Goal: Task Accomplishment & Management: Use online tool/utility

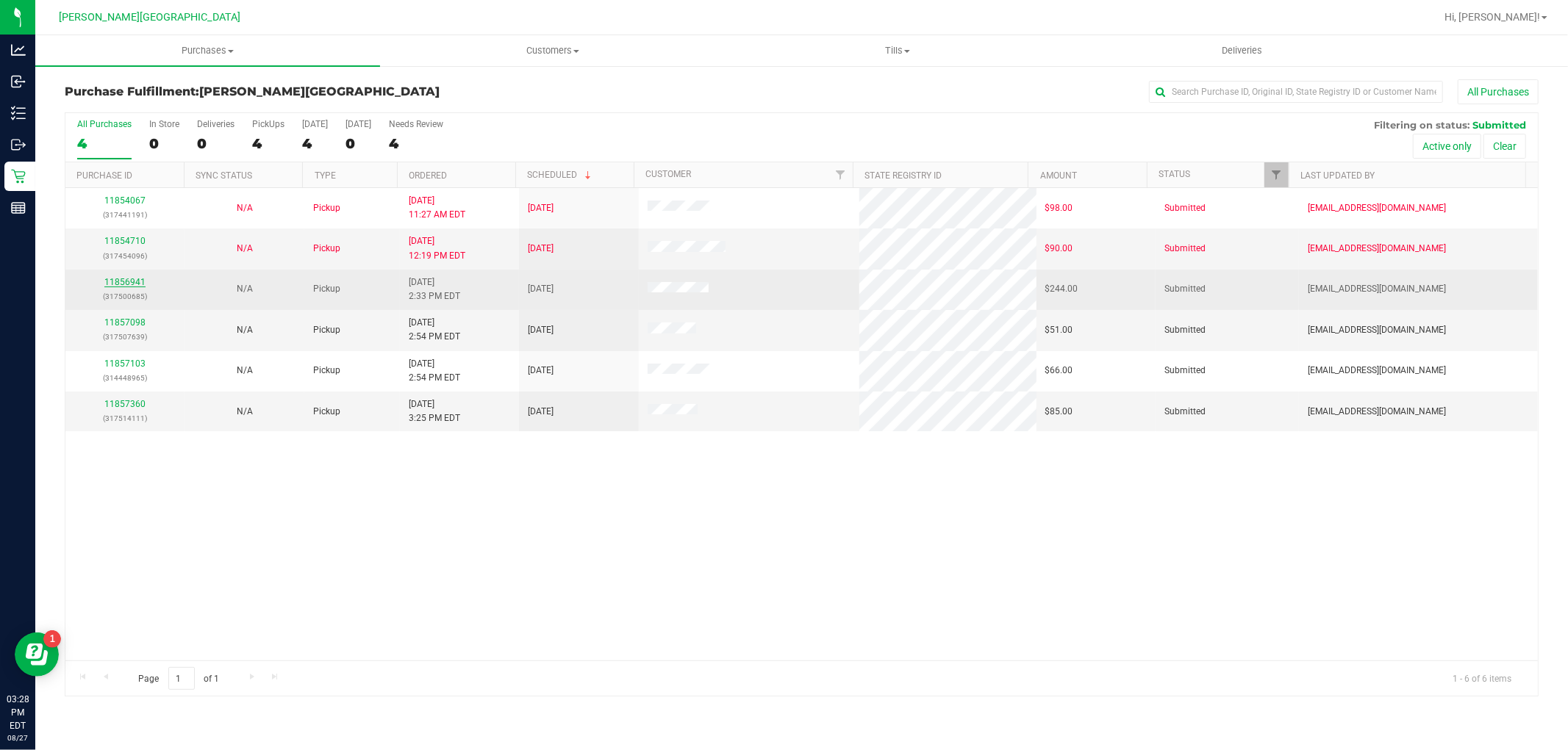
click at [115, 278] on link "11856941" at bounding box center [125, 282] width 42 height 10
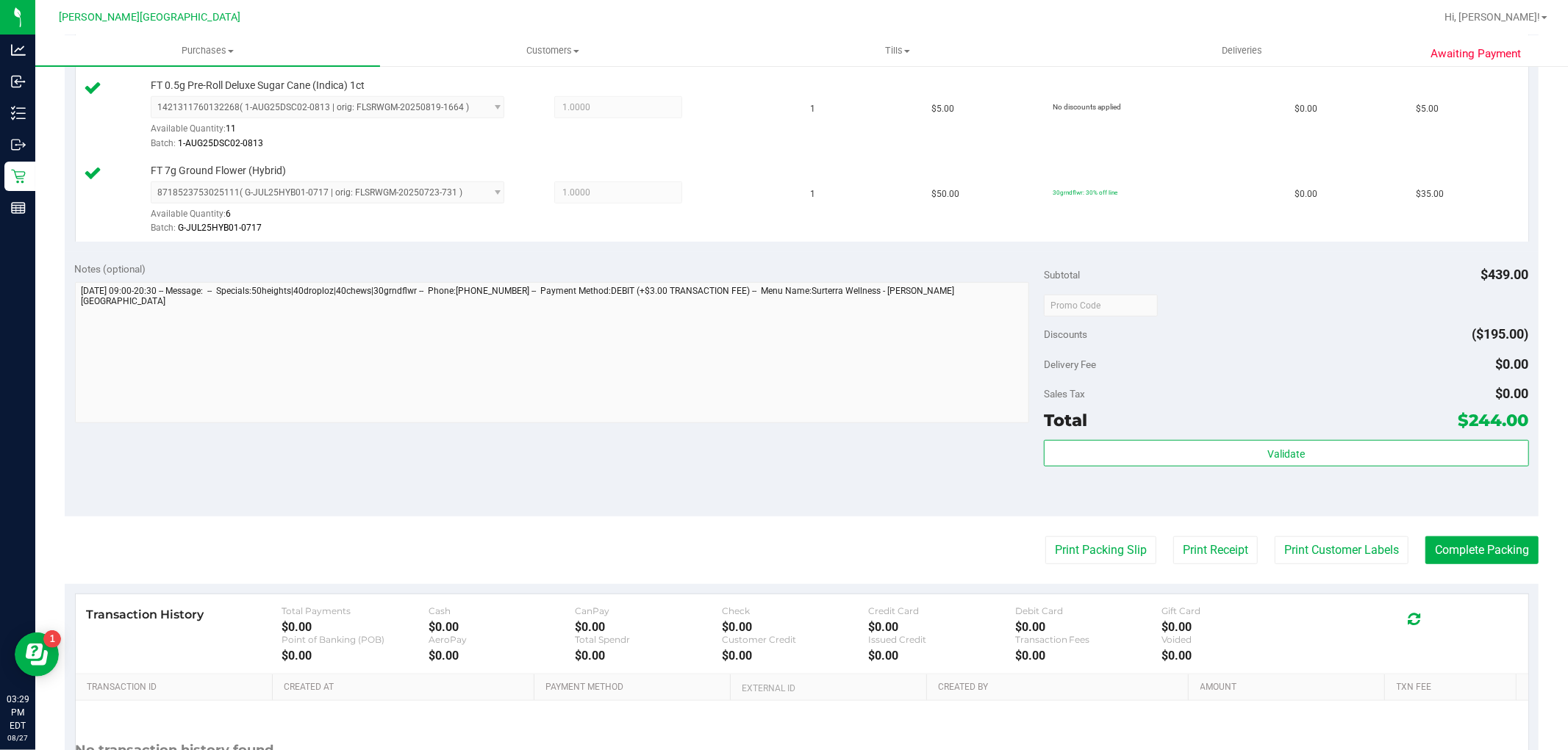
scroll to position [816, 0]
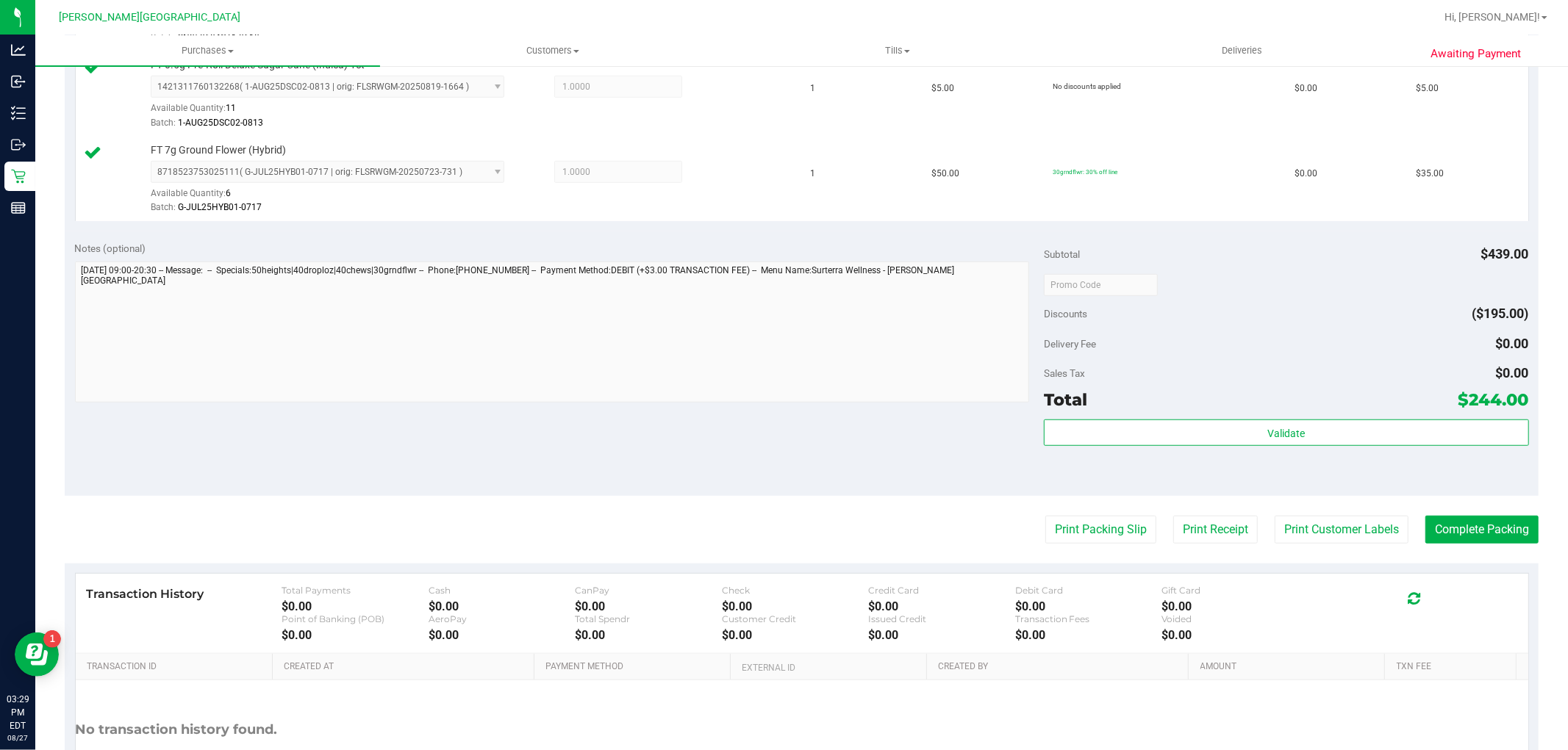
click at [1180, 417] on div "Subtotal $439.00 Discounts ($195.00) Delivery Fee $0.00 Sales Tax $0.00 Total $…" at bounding box center [1286, 363] width 484 height 245
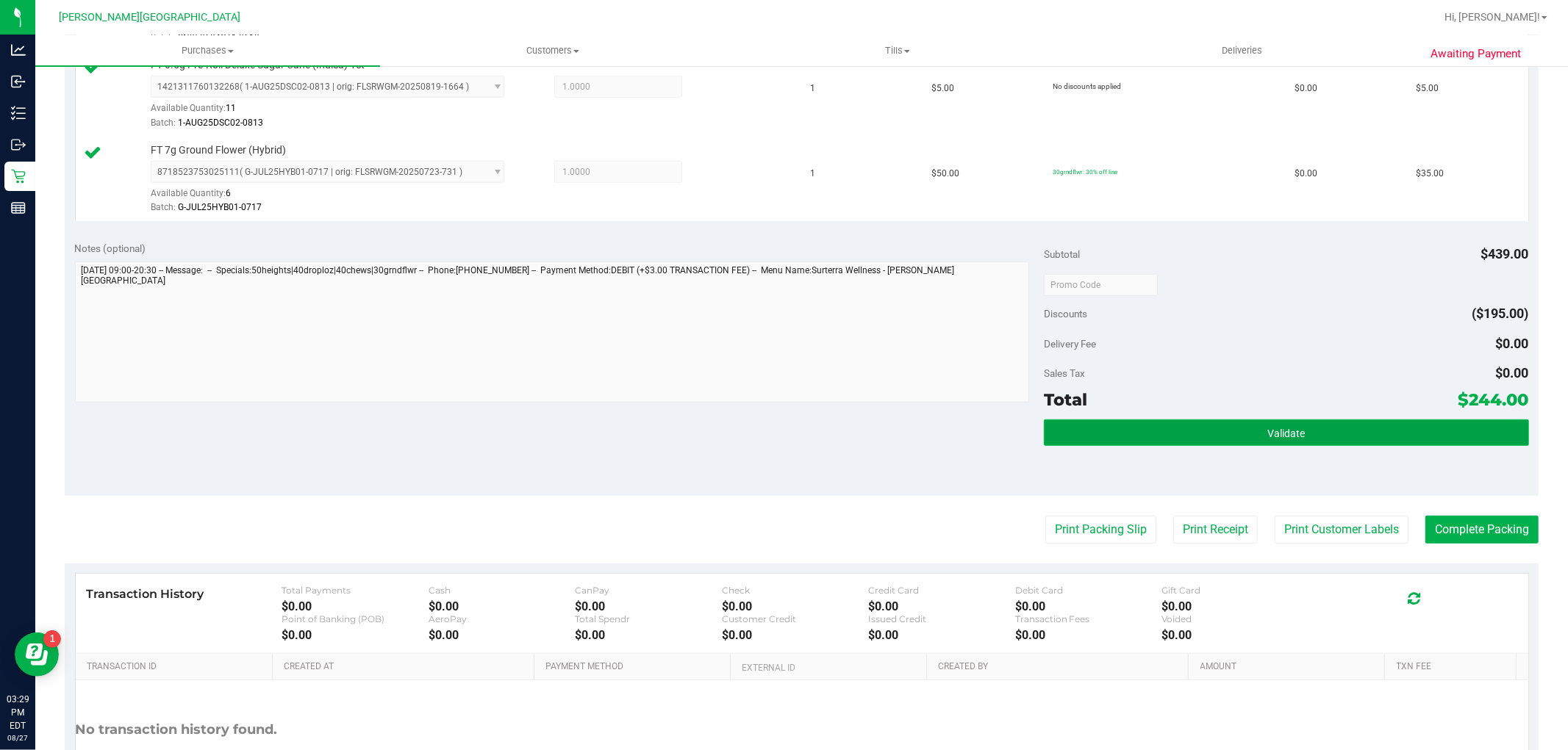
click at [1168, 428] on button "Validate" at bounding box center [1286, 433] width 484 height 26
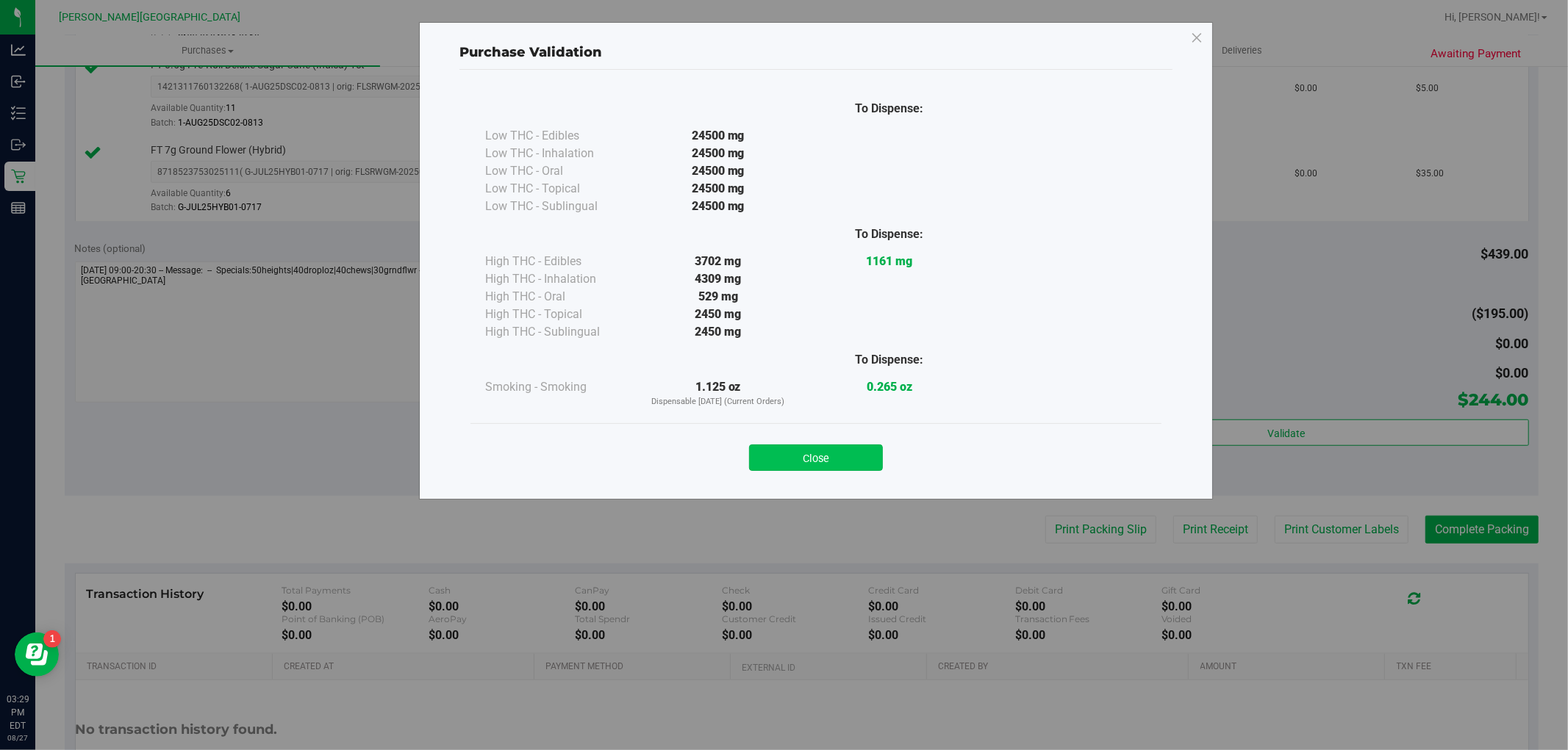
click at [834, 465] on button "Close" at bounding box center [816, 458] width 133 height 26
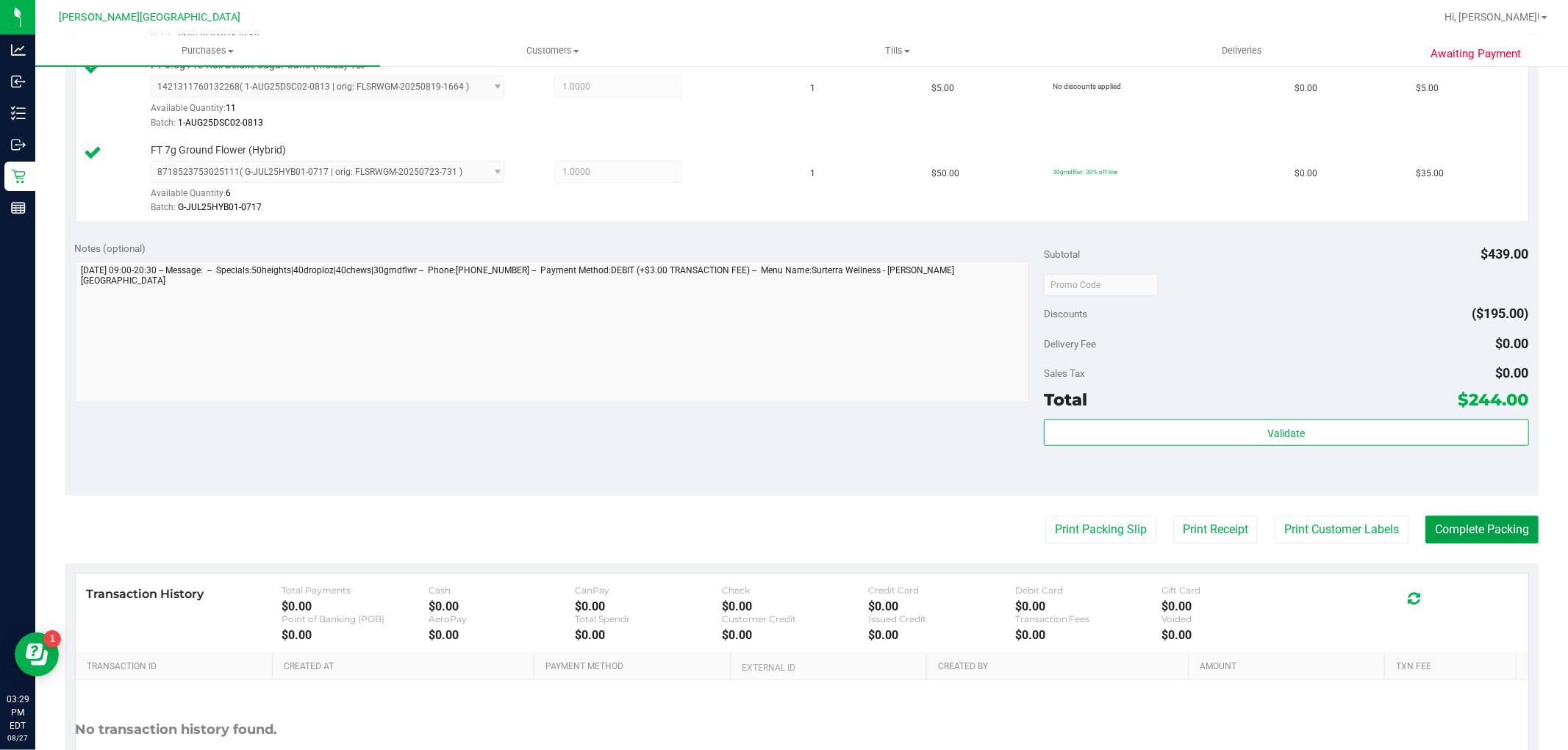
click at [1428, 537] on button "Complete Packing" at bounding box center [1482, 530] width 114 height 28
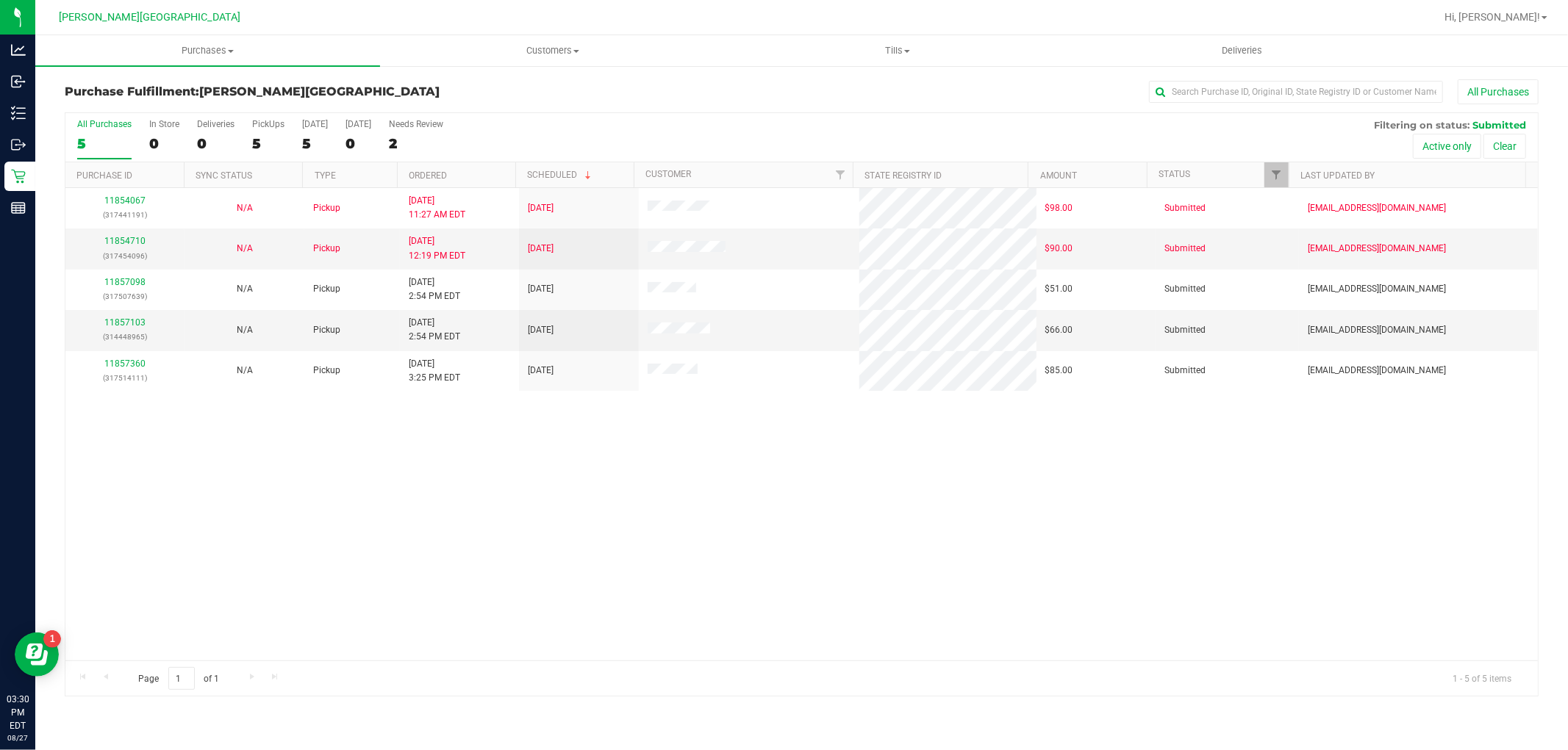
click at [1419, 528] on div "11854067 (317441191) N/A Pickup [DATE] 11:27 AM EDT 8/27/2025 $98.00 Submitted …" at bounding box center [802, 425] width 1472 height 473
click at [1277, 548] on div "11854067 (317441191) N/A Pickup [DATE] 11:27 AM EDT 8/27/2025 $98.00 Submitted …" at bounding box center [802, 425] width 1472 height 473
click at [951, 512] on div "11854067 (317441191) N/A Pickup [DATE] 11:27 AM EDT 8/27/2025 $98.00 Submitted …" at bounding box center [802, 425] width 1472 height 473
click at [932, 505] on div "11854067 (317441191) N/A Pickup [DATE] 11:27 AM EDT 8/27/2025 $98.00 Submitted …" at bounding box center [802, 425] width 1472 height 473
click at [931, 505] on div "11854067 (317441191) N/A Pickup [DATE] 11:27 AM EDT 8/27/2025 $98.00 Submitted …" at bounding box center [802, 425] width 1472 height 473
